Goal: Task Accomplishment & Management: Manage account settings

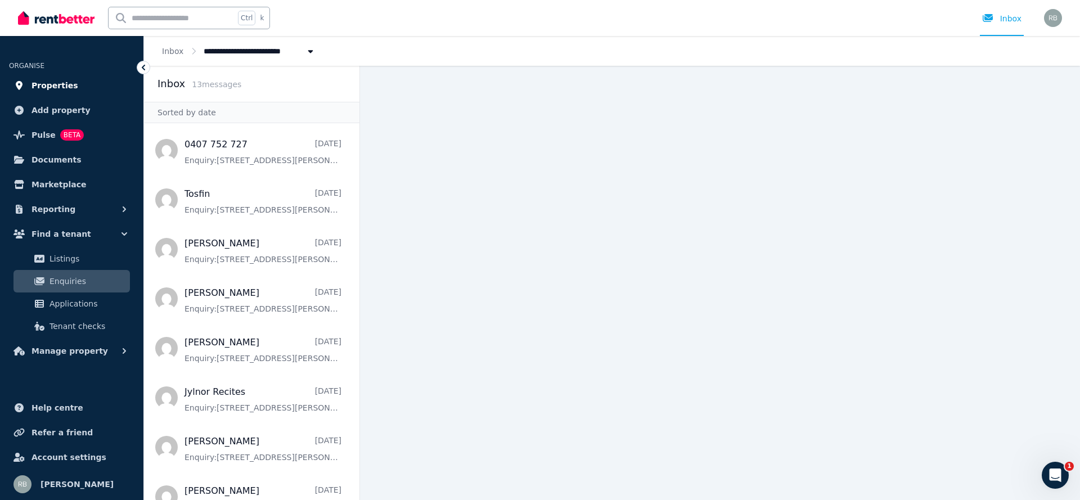
click at [66, 85] on span "Properties" at bounding box center [55, 86] width 47 height 14
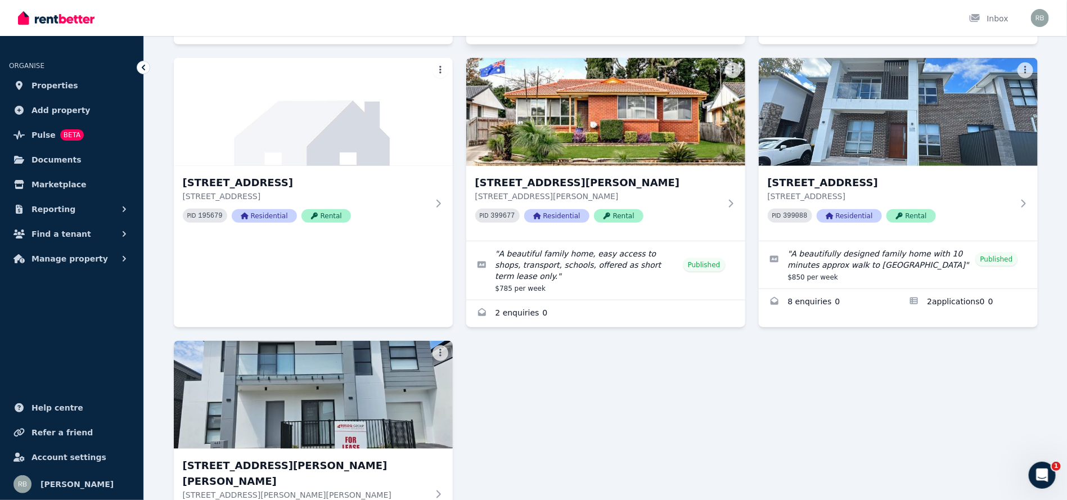
scroll to position [473, 0]
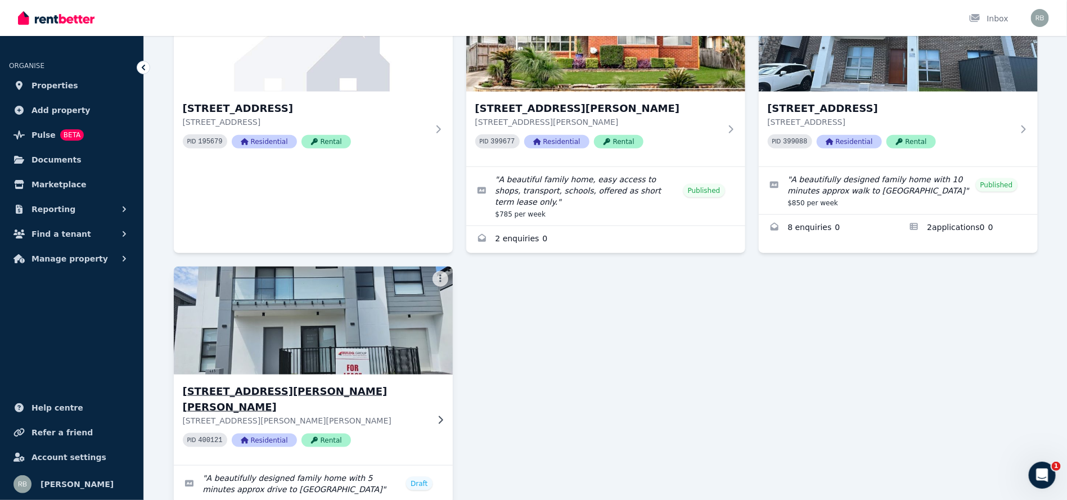
click at [366, 284] on img at bounding box center [313, 321] width 293 height 114
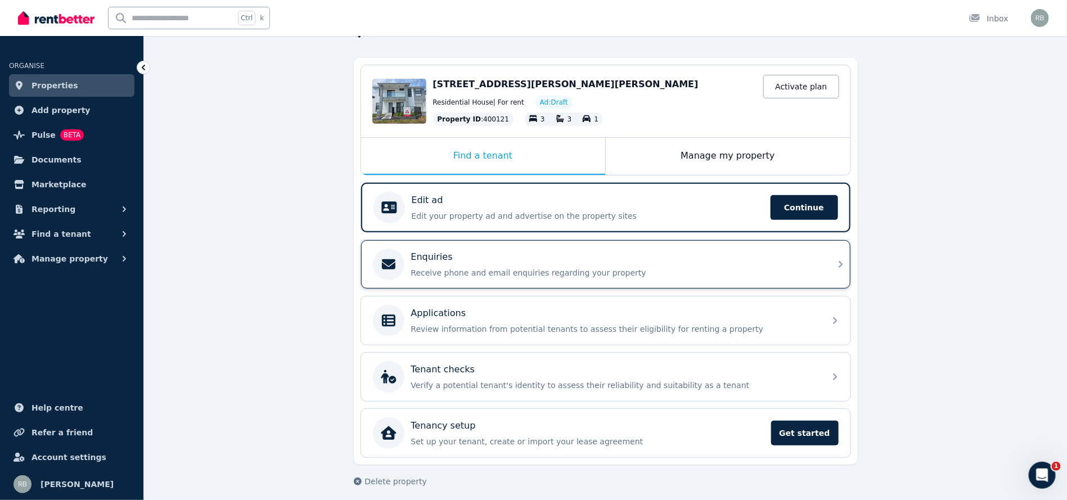
scroll to position [88, 0]
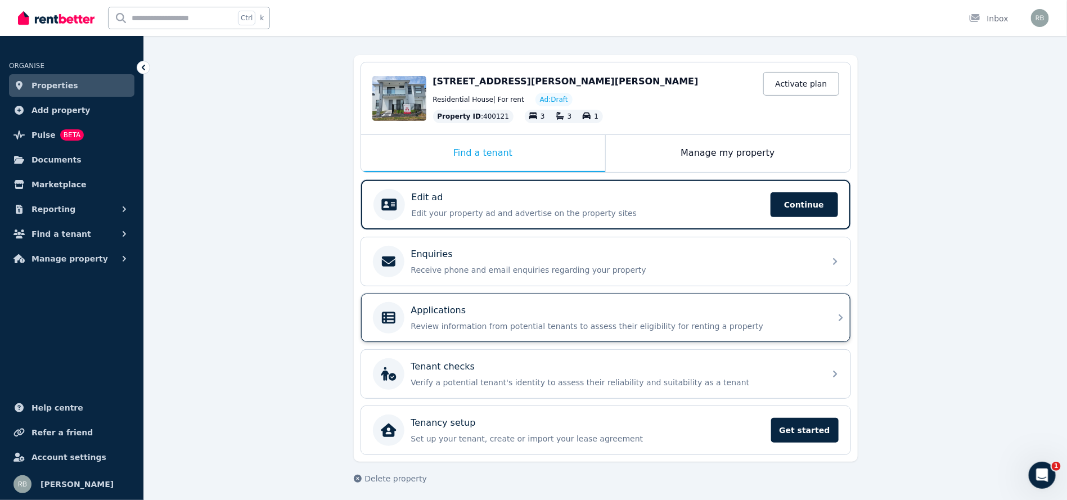
click at [537, 312] on div "Applications" at bounding box center [614, 311] width 407 height 14
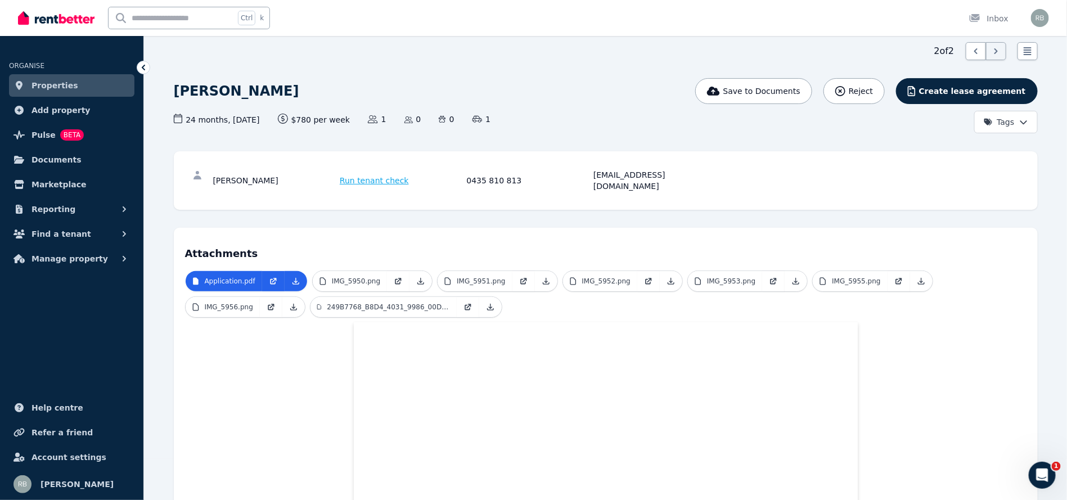
scroll to position [32, 0]
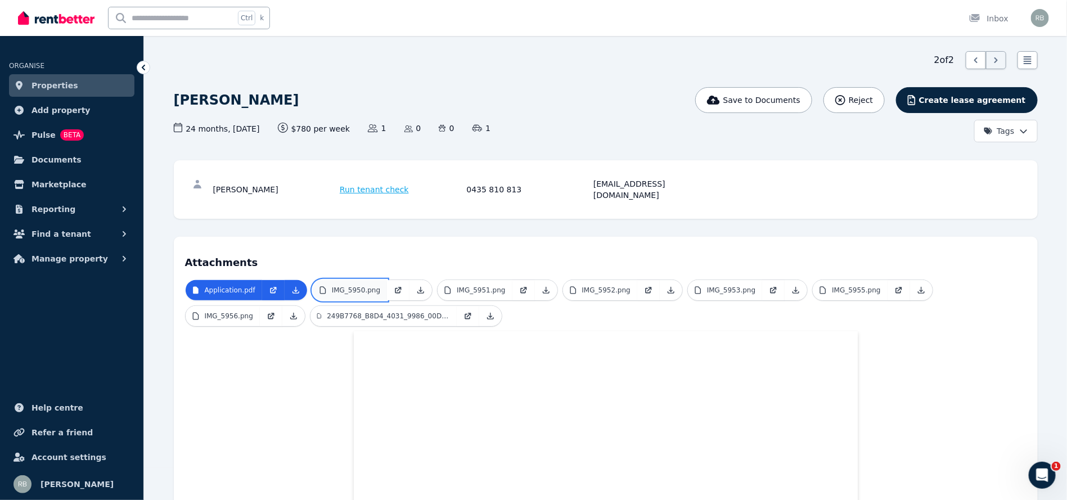
click at [365, 286] on p "IMG_5950.png" at bounding box center [356, 290] width 48 height 9
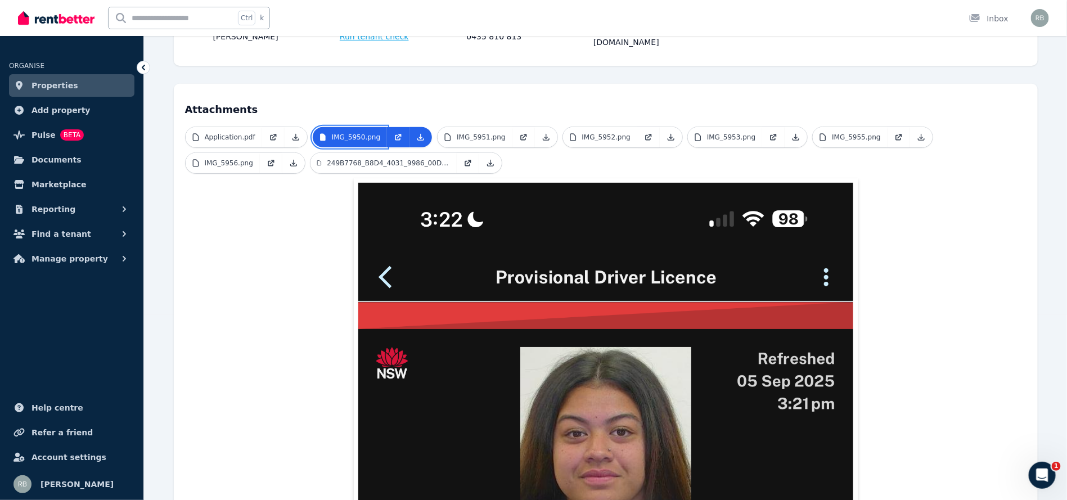
scroll to position [0, 0]
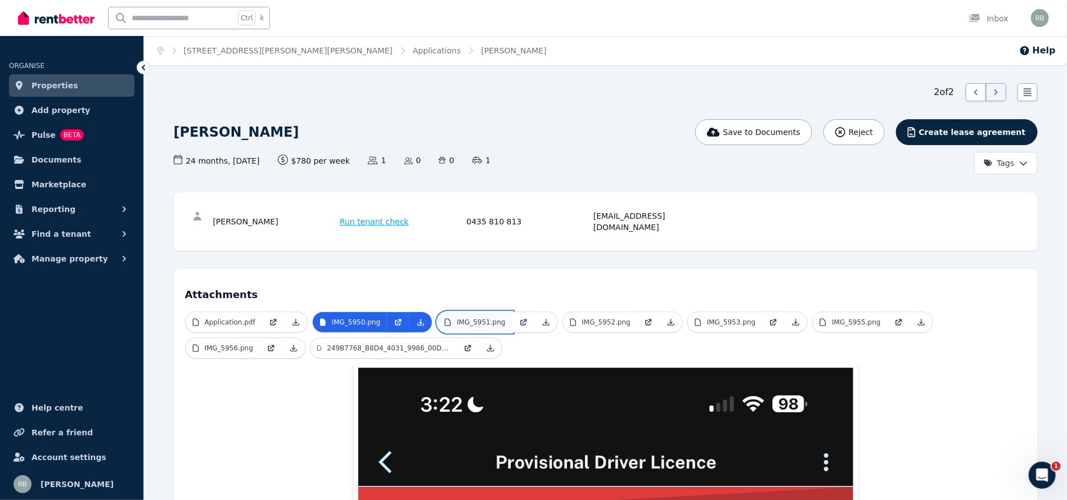
click at [455, 312] on link "IMG_5951.png" at bounding box center [475, 322] width 74 height 20
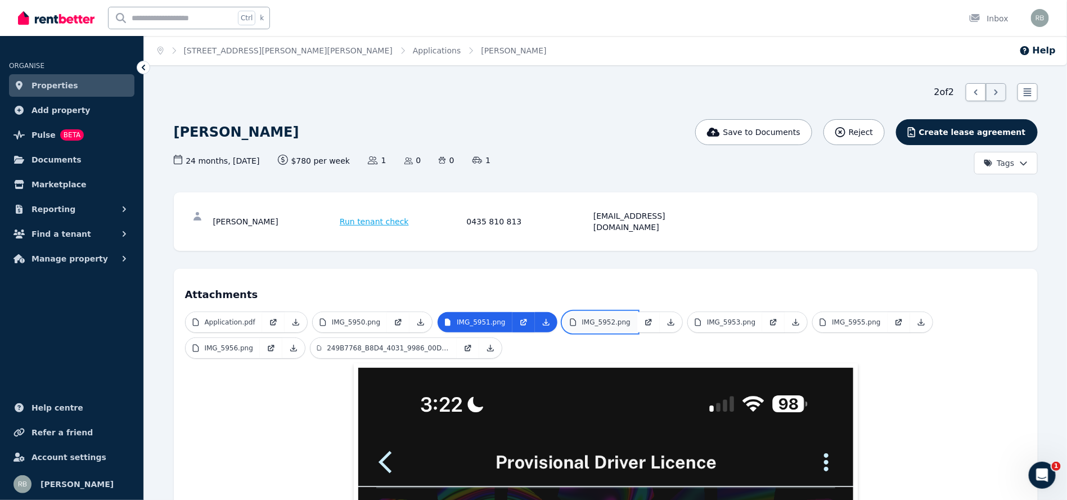
click at [596, 318] on p "IMG_5952.png" at bounding box center [606, 322] width 48 height 9
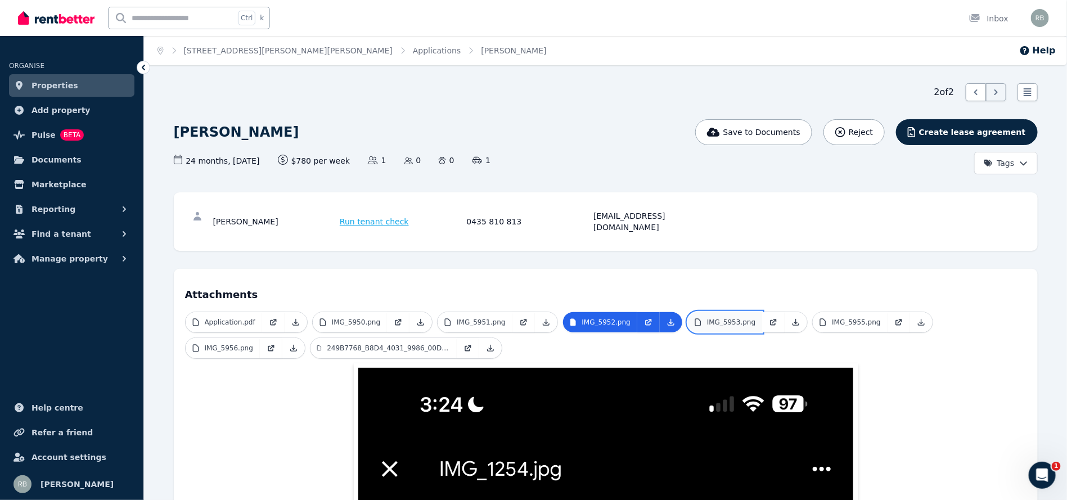
click at [713, 318] on p "IMG_5953.png" at bounding box center [731, 322] width 48 height 9
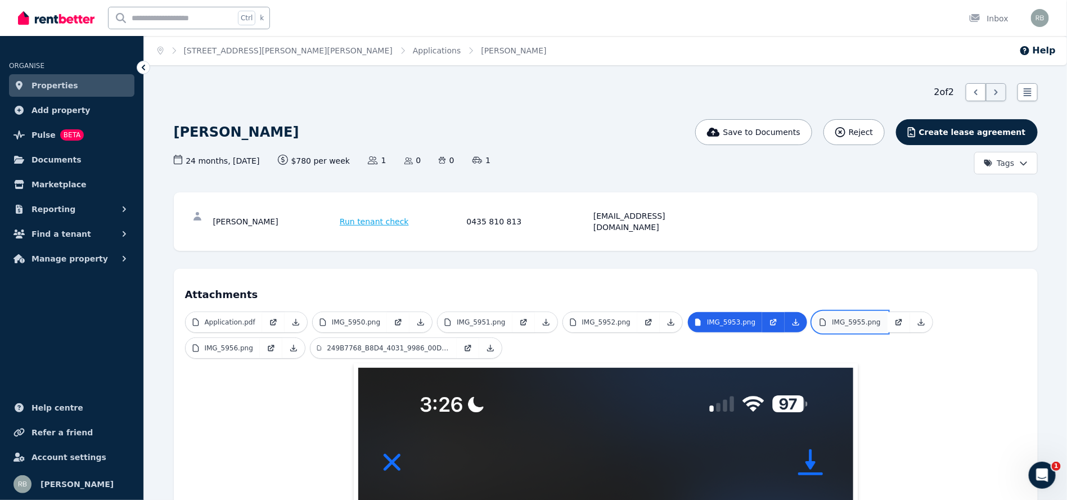
click at [832, 318] on p "IMG_5955.png" at bounding box center [856, 322] width 48 height 9
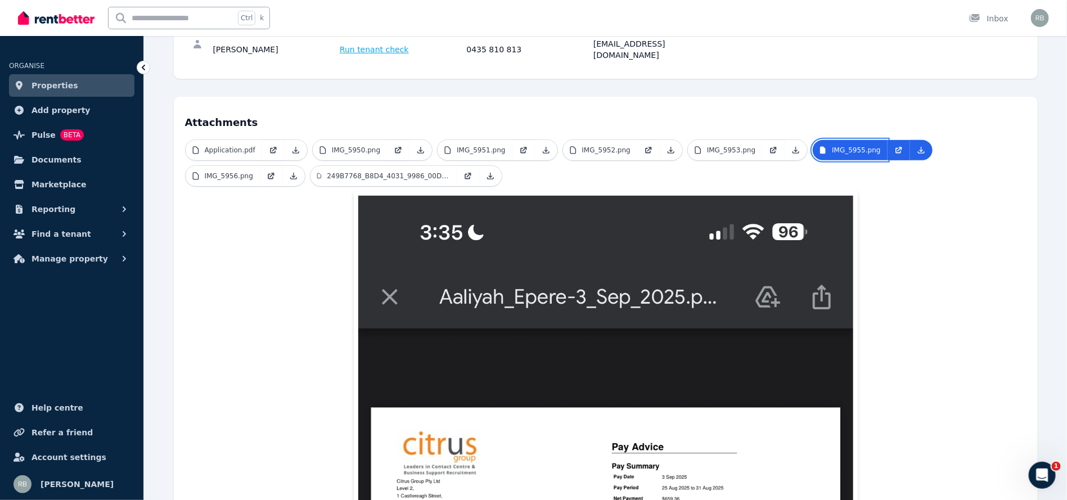
scroll to position [169, 0]
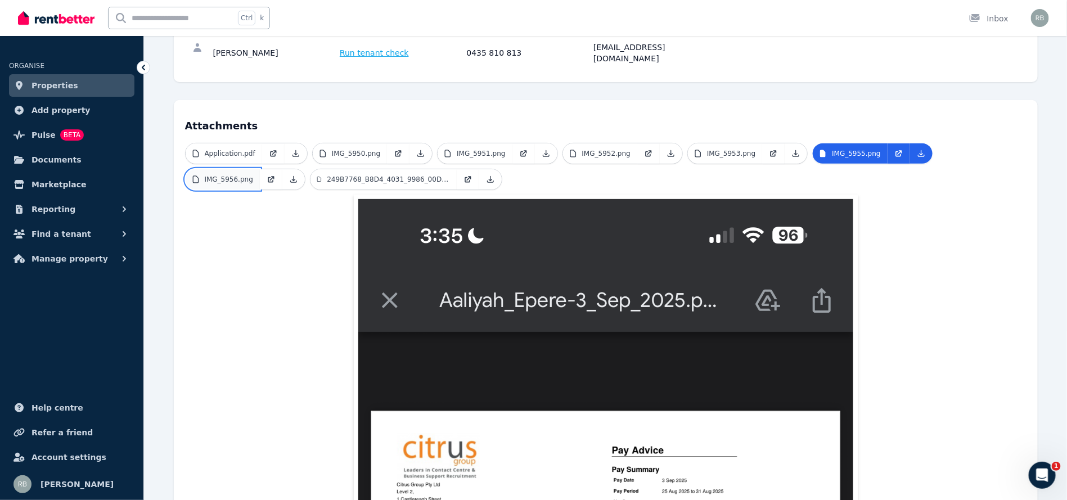
click at [212, 174] on link "IMG_5956.png" at bounding box center [223, 179] width 74 height 20
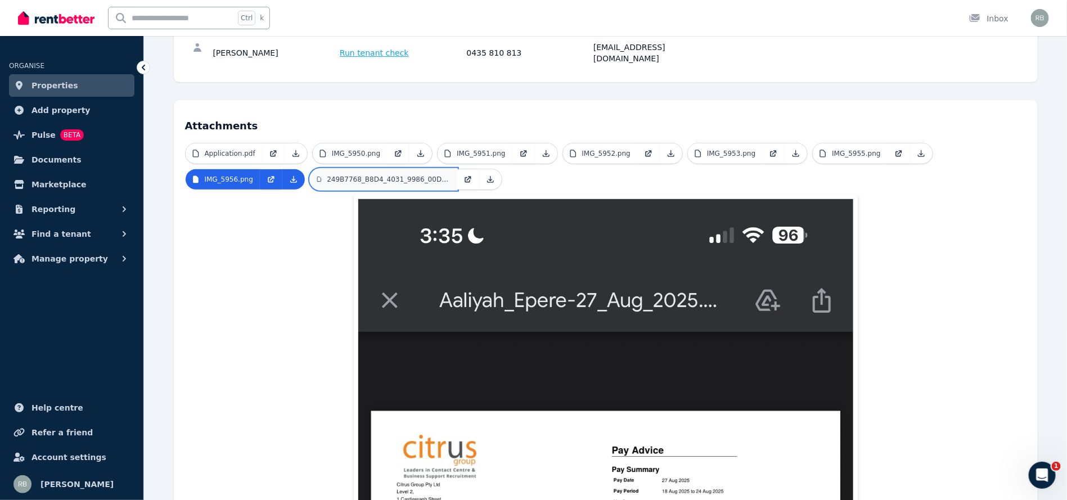
click at [382, 175] on p "249B7768_B8D4_4031_9986_00D6ED8D9F6C.jpeg" at bounding box center [388, 179] width 123 height 9
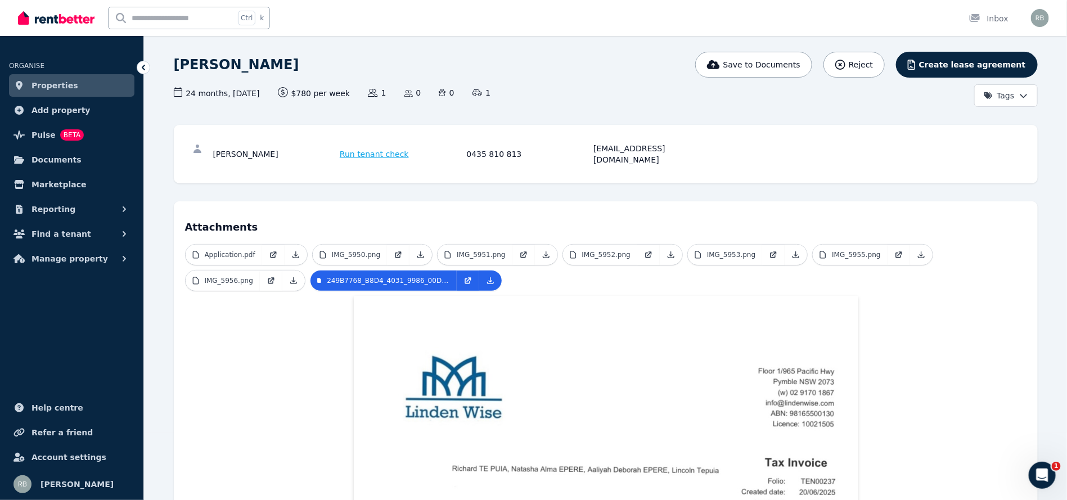
scroll to position [0, 0]
